Goal: Transaction & Acquisition: Book appointment/travel/reservation

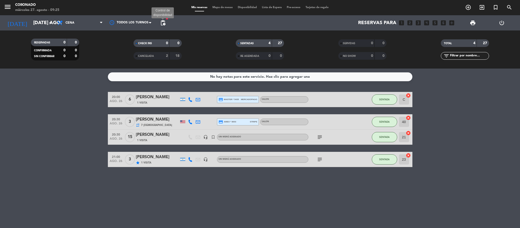
click at [162, 23] on span "pending_actions" at bounding box center [163, 23] width 6 height 6
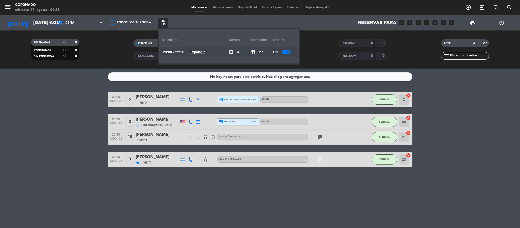
click at [27, 124] on bookings-row "20:00 ago. 26 6 [PERSON_NAME] 1 Visita credit_card master * 5435 mercadopago SA…" at bounding box center [260, 129] width 520 height 75
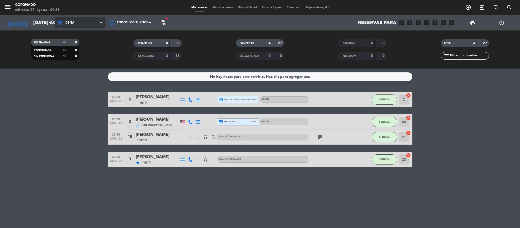
click at [65, 23] on span "Cena" at bounding box center [80, 22] width 51 height 11
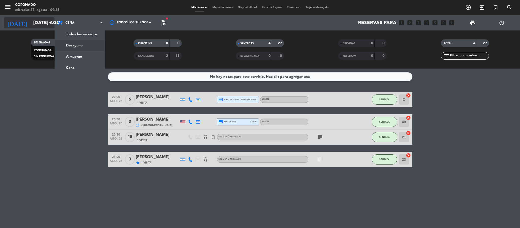
click at [37, 22] on input "[DATE] ago." at bounding box center [61, 22] width 61 height 11
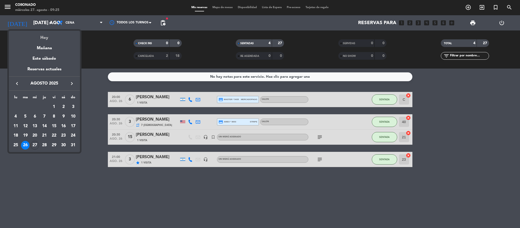
click at [50, 35] on div "Hoy" at bounding box center [44, 36] width 71 height 10
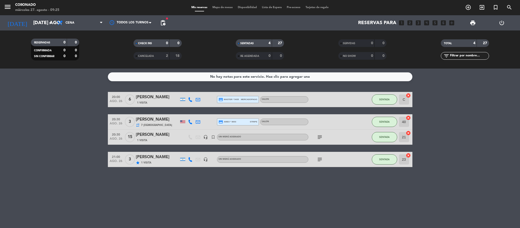
type input "mié. 27 ago."
click at [81, 18] on span "Cena" at bounding box center [80, 22] width 51 height 11
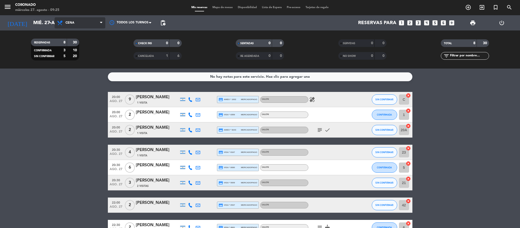
click at [77, 18] on span "Cena" at bounding box center [80, 22] width 51 height 11
click at [81, 22] on span "Cena" at bounding box center [80, 22] width 51 height 11
click at [82, 53] on div "menu Coronado miércoles 27. agosto - 09:25 Mis reservas Mapa de mesas Disponibi…" at bounding box center [260, 34] width 520 height 68
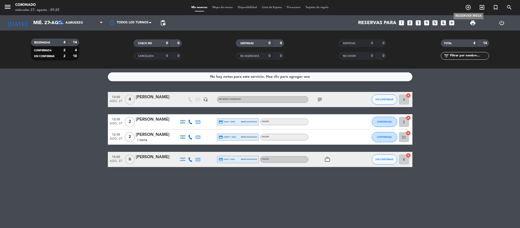
click at [467, 6] on icon "add_circle_outline" at bounding box center [468, 7] width 6 height 6
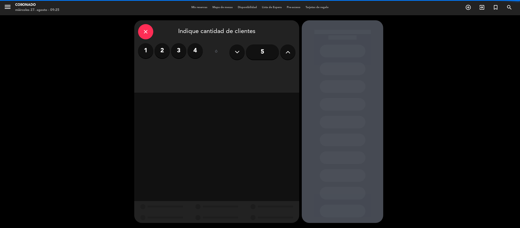
click at [178, 54] on label "3" at bounding box center [178, 50] width 15 height 15
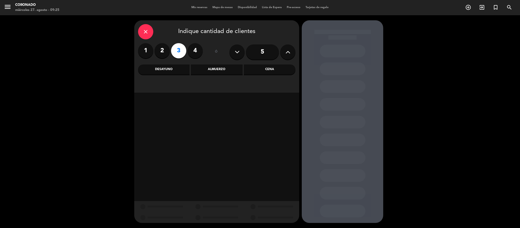
click at [218, 74] on div "Almuerzo" at bounding box center [216, 69] width 51 height 10
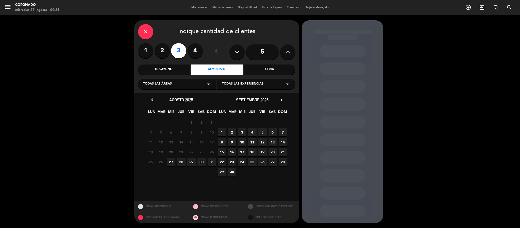
click at [171, 167] on div "chevron_left agosto 2025 LUN MAR [PERSON_NAME] VIE SAB DOM 28 29 30 31 1 2 3 4 …" at bounding box center [181, 136] width 71 height 80
click at [171, 165] on span "27" at bounding box center [171, 161] width 8 height 8
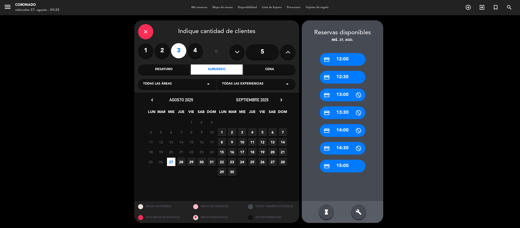
click at [349, 171] on div "credit_card 12:00 credit_card 12:30 credit_card 13:00 credit_card 13:30 credit_…" at bounding box center [342, 122] width 81 height 158
click at [349, 166] on div "credit_card 15:00" at bounding box center [343, 166] width 46 height 13
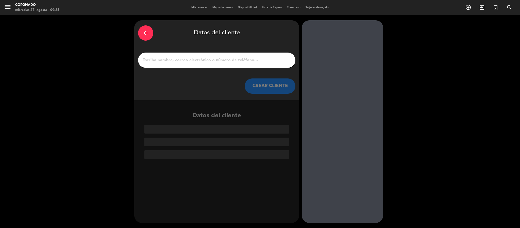
click at [201, 60] on input "1" at bounding box center [217, 60] width 150 height 7
drag, startPoint x: 201, startPoint y: 60, endPoint x: 154, endPoint y: 57, distance: 47.3
click at [154, 57] on input "1" at bounding box center [217, 60] width 150 height 7
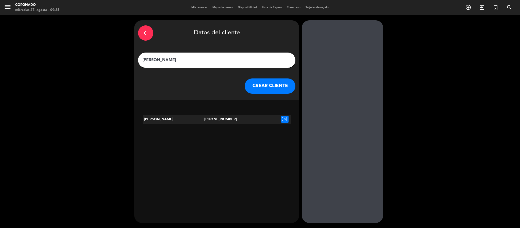
type input "[PERSON_NAME]"
click at [285, 118] on icon "exit_to_app" at bounding box center [284, 119] width 7 height 7
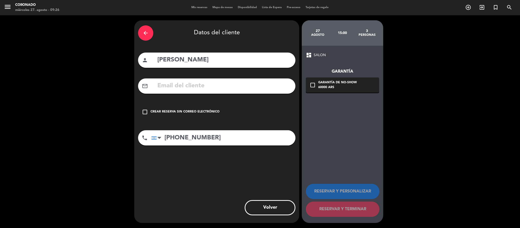
click at [206, 112] on div "Crear reserva sin correo electrónico" at bounding box center [184, 111] width 69 height 5
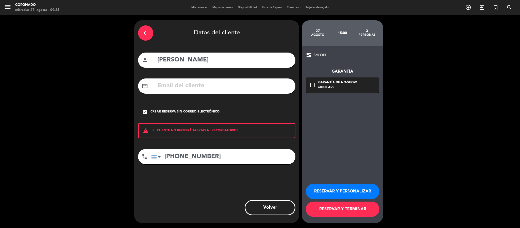
click at [329, 188] on button "RESERVAR Y PERSONALIZAR" at bounding box center [343, 191] width 74 height 15
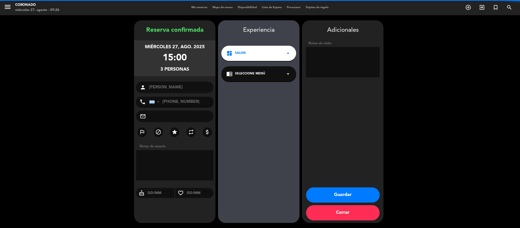
click at [330, 64] on textarea at bounding box center [343, 62] width 74 height 30
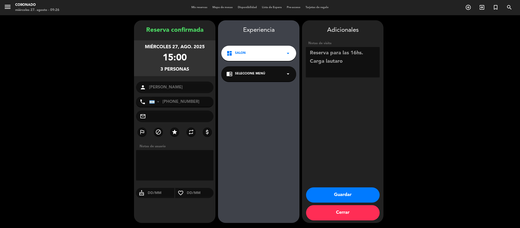
type textarea "Reserva para las 16hs. Carga lautaro"
click at [348, 196] on button "Guardar" at bounding box center [343, 194] width 74 height 15
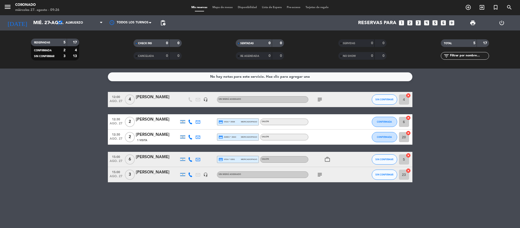
click at [320, 173] on icon "subject" at bounding box center [319, 174] width 6 height 6
